Goal: Navigation & Orientation: Find specific page/section

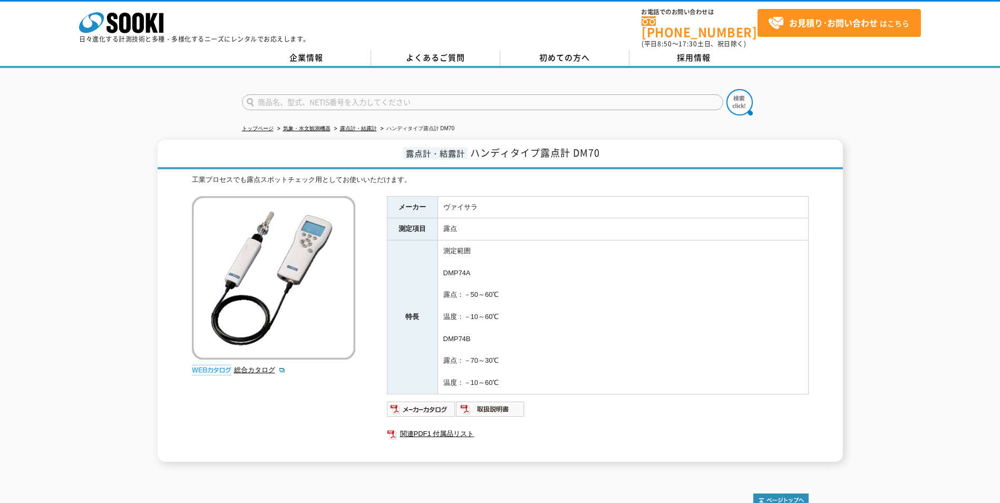
click at [464, 331] on td "測定範囲 DMP74A 露点：－50～60℃ 温度：－10～60℃ DMP74B 露点：－70～30℃ 温度：－10～60℃" at bounding box center [623, 316] width 371 height 153
click at [373, 125] on link "露点計・結露計" at bounding box center [358, 128] width 37 height 6
